Goal: Task Accomplishment & Management: Manage account settings

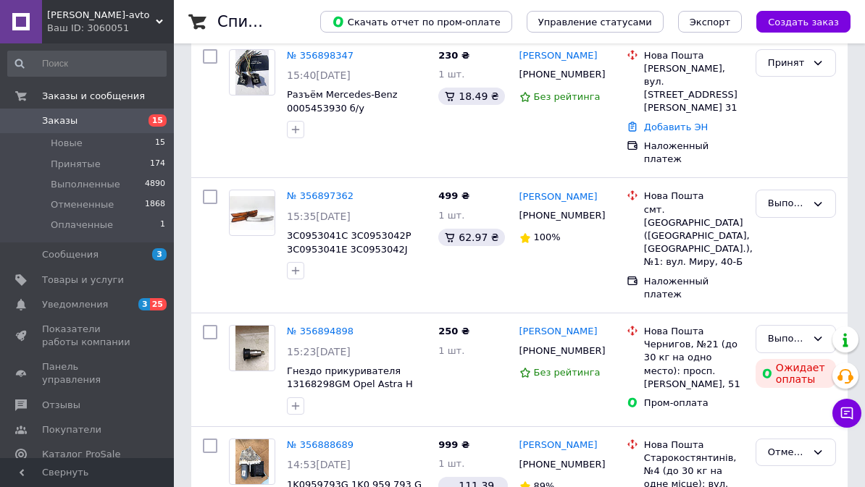
scroll to position [126, 0]
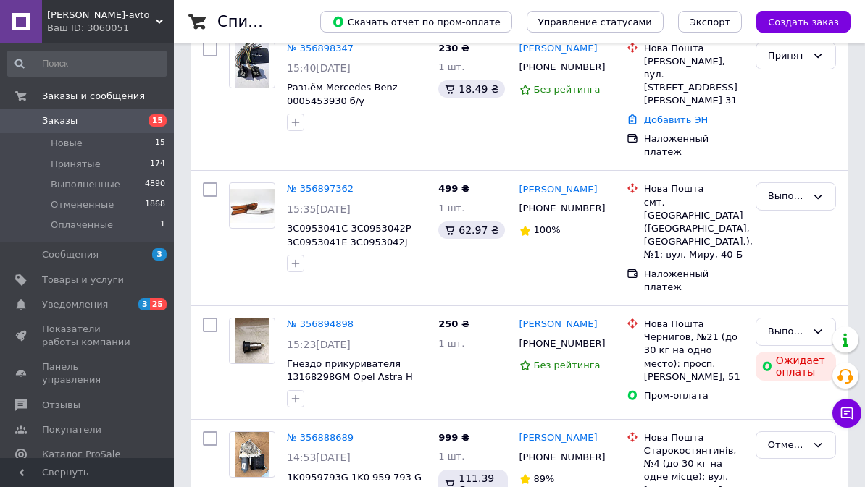
click at [387, 236] on span "3C0953041C 3С0953042P 3С0953041Е 3C0953042J указатель поворота в бампер VW Pass…" at bounding box center [354, 248] width 135 height 51
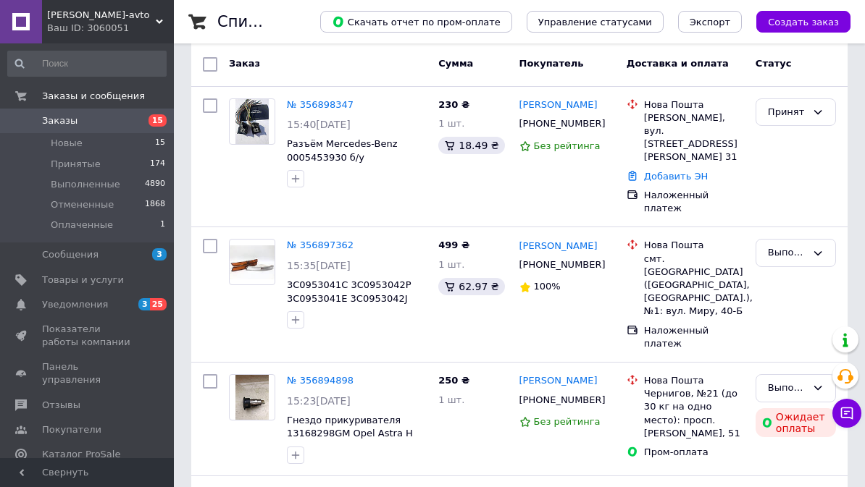
scroll to position [0, 0]
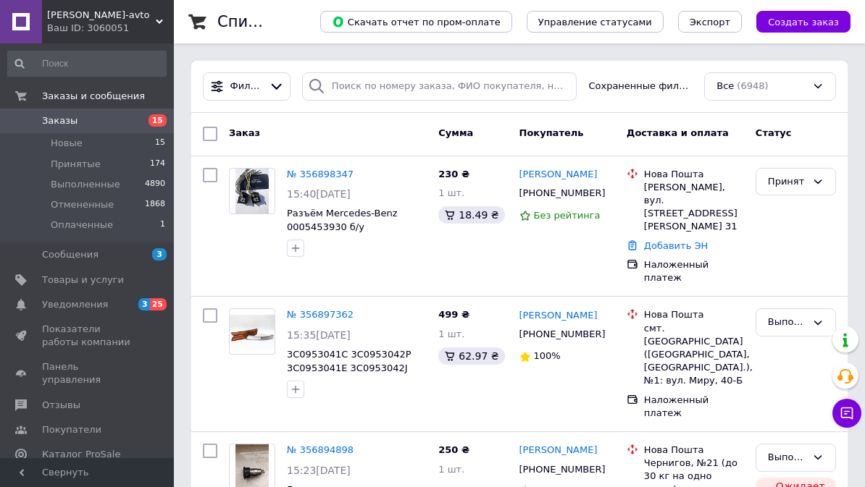
click at [356, 225] on span "Разъём Mercedes-Benz 0005453930 б/у" at bounding box center [342, 220] width 111 height 25
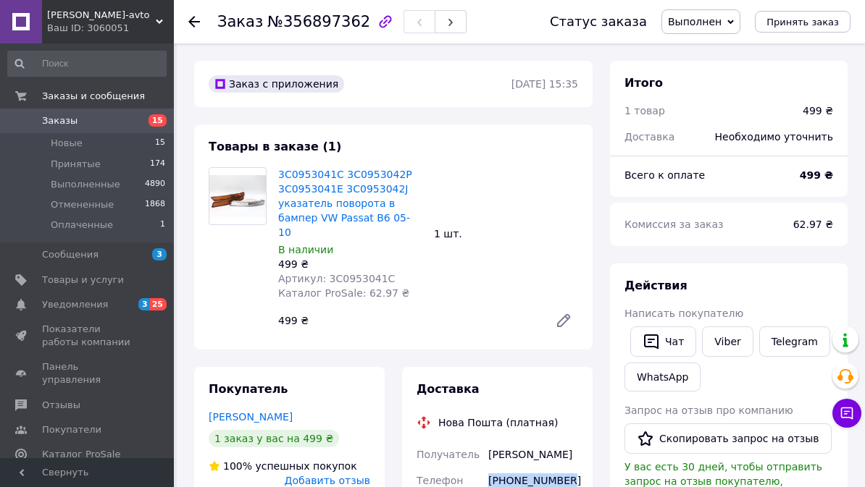
click at [204, 16] on div at bounding box center [202, 21] width 29 height 43
click at [190, 22] on use at bounding box center [194, 22] width 12 height 12
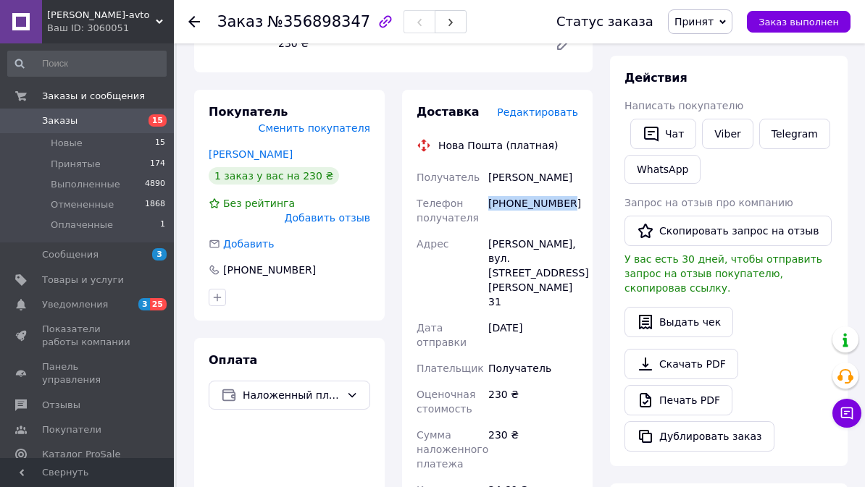
scroll to position [239, 0]
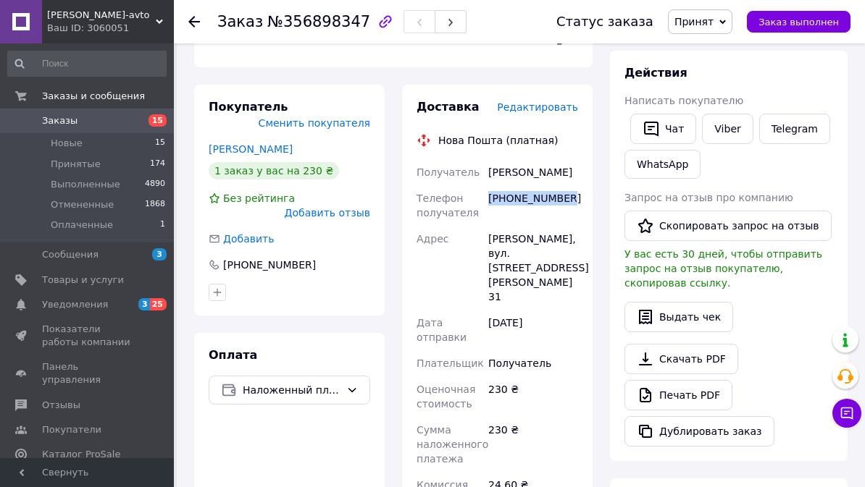
click at [714, 14] on span "Принят" at bounding box center [700, 21] width 64 height 25
click at [717, 49] on li "Выполнен" at bounding box center [706, 51] width 77 height 22
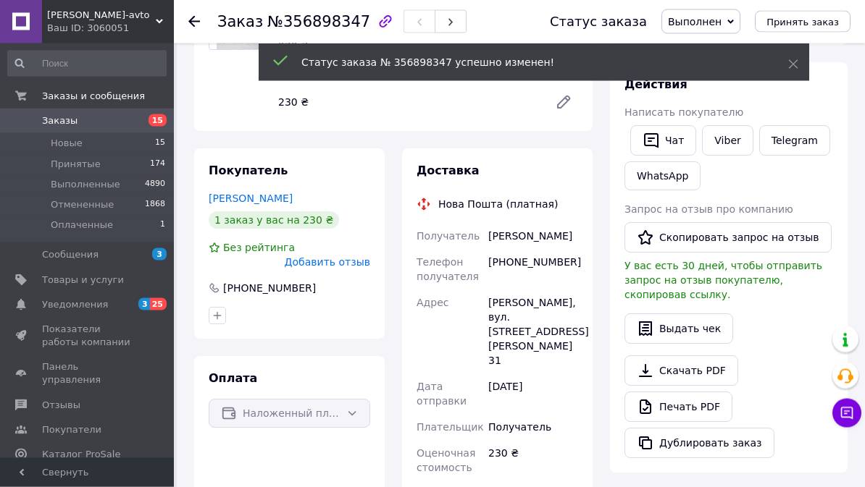
scroll to position [0, 0]
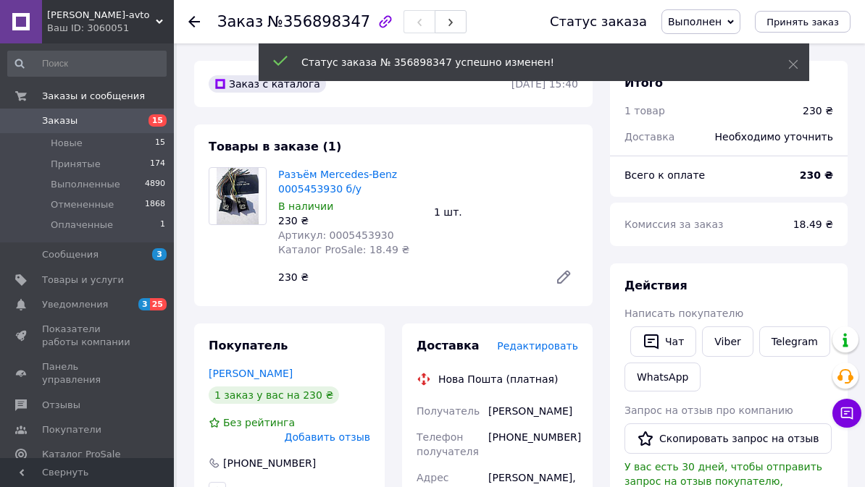
click at [196, 28] on div at bounding box center [194, 21] width 12 height 14
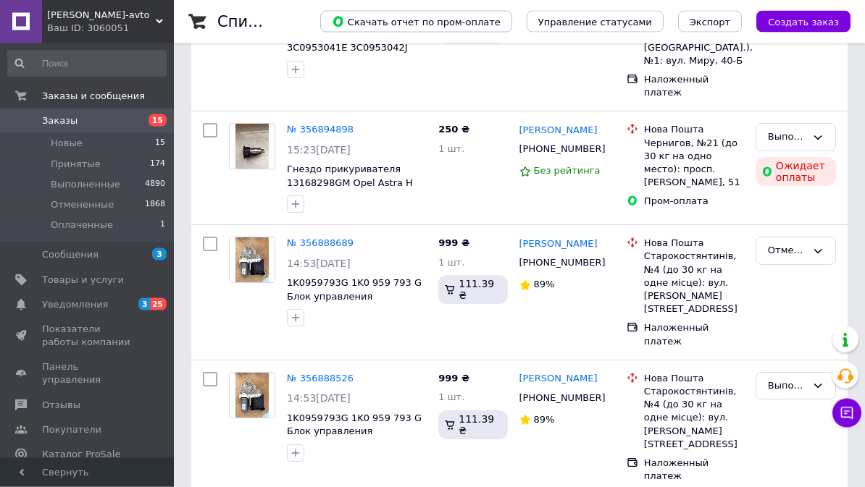
scroll to position [364, 0]
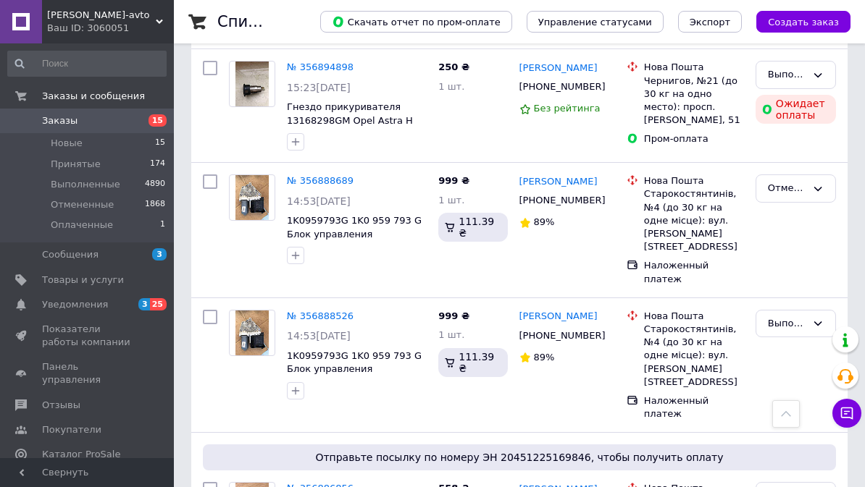
click at [340, 351] on span "1K0959793G 1K0 959 793 G Блок управления стеклоподъемником VW Passat B6 запчаст…" at bounding box center [354, 383] width 135 height 64
